Goal: Task Accomplishment & Management: Use online tool/utility

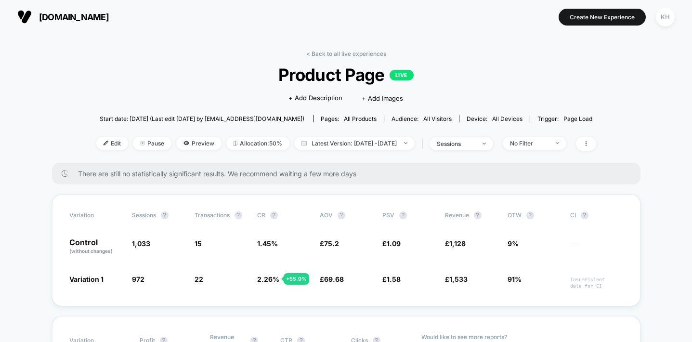
click at [69, 16] on span "[DOMAIN_NAME]" at bounding box center [74, 17] width 70 height 10
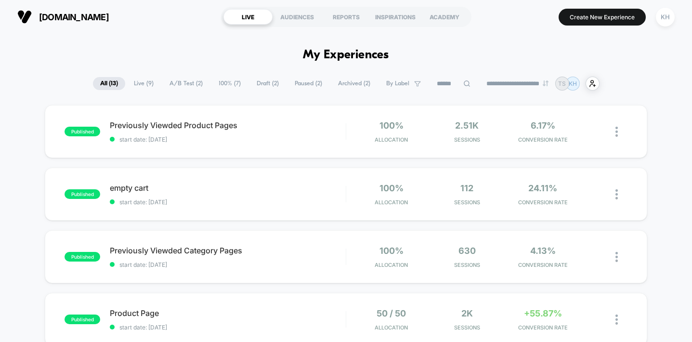
click at [174, 83] on span "A/B Test ( 2 )" at bounding box center [186, 83] width 48 height 13
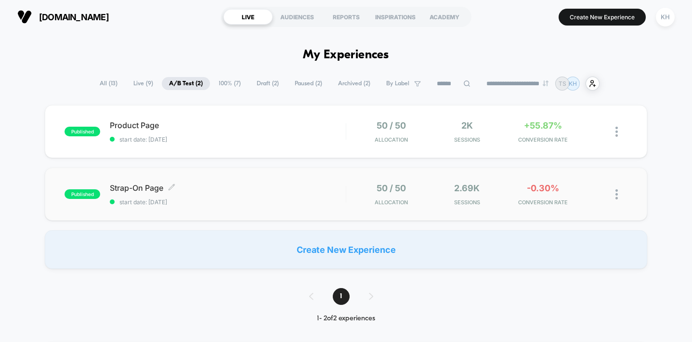
click at [197, 198] on span "start date: [DATE]" at bounding box center [227, 201] width 235 height 7
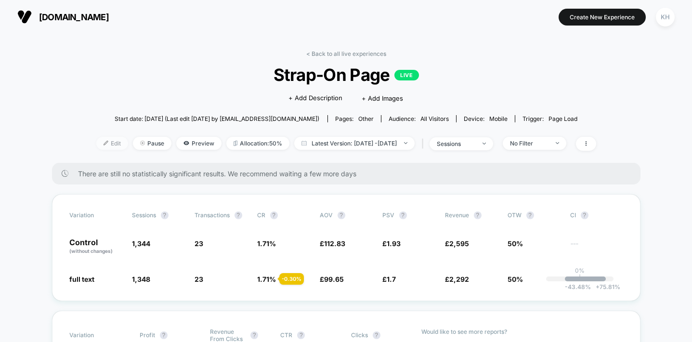
click at [96, 140] on span "Edit" at bounding box center [112, 143] width 32 height 13
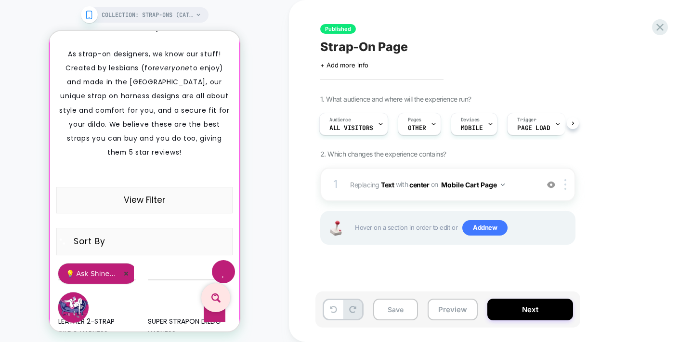
scroll to position [132, 0]
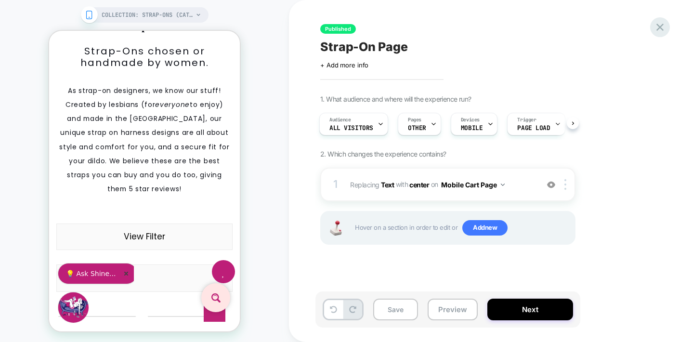
click at [657, 26] on icon at bounding box center [659, 27] width 13 height 13
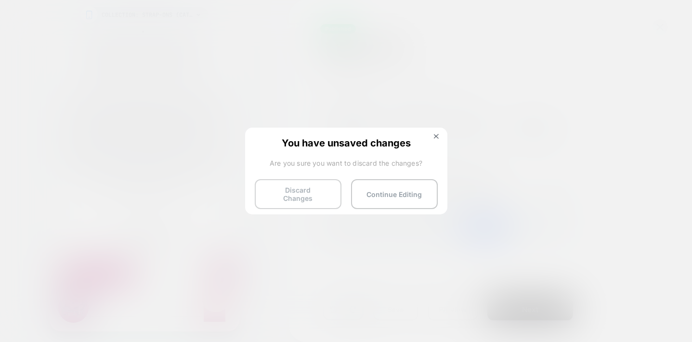
click at [302, 188] on button "Discard Changes" at bounding box center [298, 194] width 87 height 30
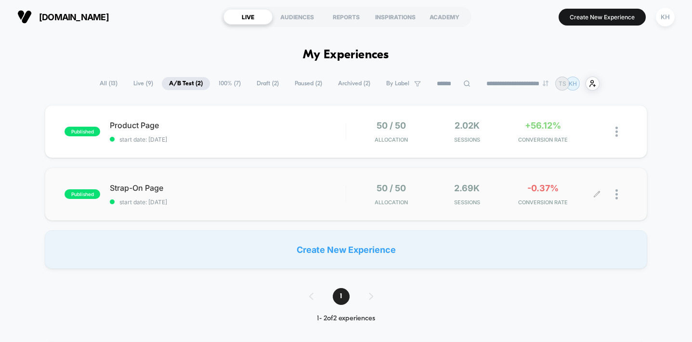
click at [618, 193] on div at bounding box center [621, 194] width 12 height 23
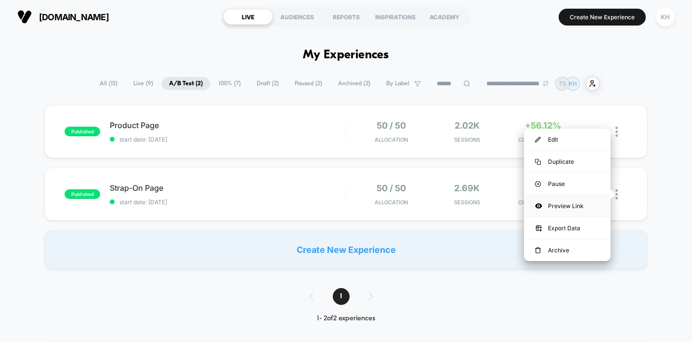
click at [560, 204] on div "Preview Link" at bounding box center [567, 206] width 87 height 22
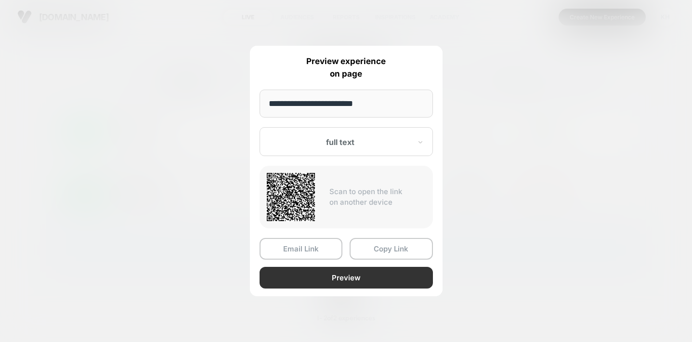
click at [343, 279] on button "Preview" at bounding box center [346, 278] width 173 height 22
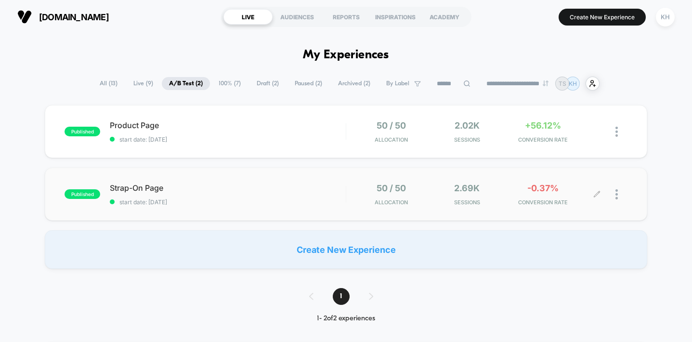
click at [614, 195] on div at bounding box center [612, 194] width 30 height 23
click at [612, 197] on div at bounding box center [612, 194] width 30 height 23
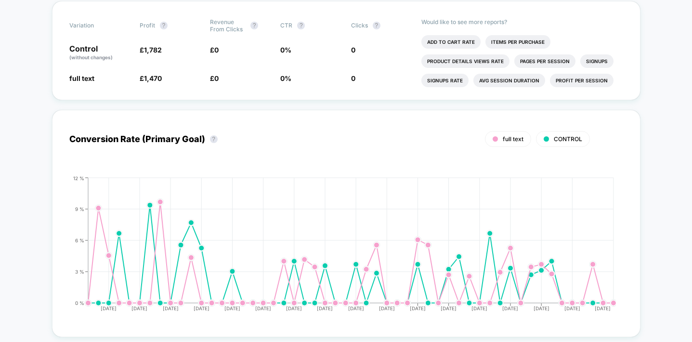
scroll to position [525, 0]
